Goal: Task Accomplishment & Management: Complete application form

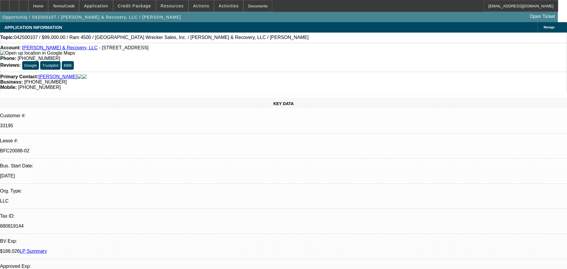
select select "0"
select select "2"
select select "0"
select select "6"
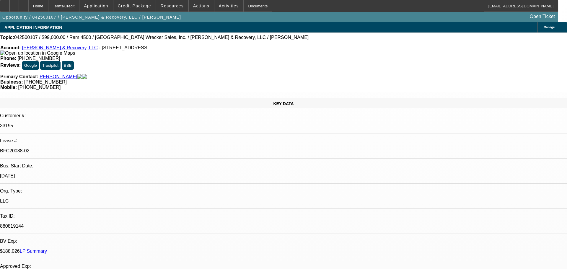
select select "0.1"
select select "2"
select select "0"
select select "6"
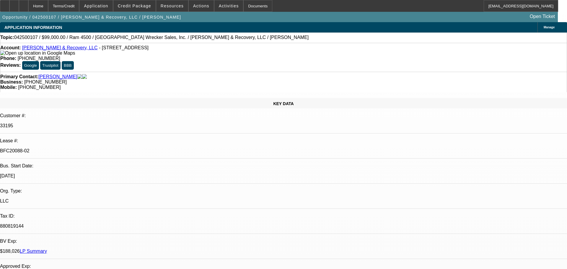
select select "0"
select select "2"
select select "0.1"
select select "4"
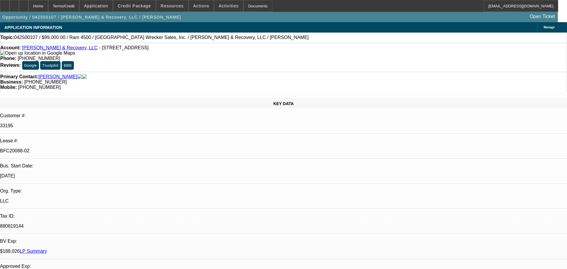
select select "0.1"
select select "2"
select select "0.1"
select select "4"
